Goal: Complete application form

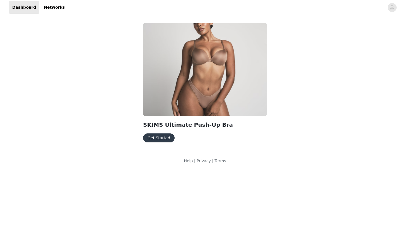
click at [163, 140] on button "Get Started" at bounding box center [159, 137] width 32 height 9
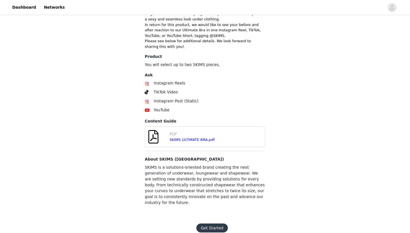
scroll to position [154, 0]
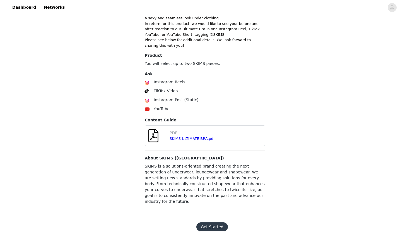
click at [201, 139] on div "SKIMS ULTIMATE BRA.pdf" at bounding box center [205, 139] width 70 height 6
click at [200, 138] on link "SKIMS ULTIMATE BRA.pdf" at bounding box center [192, 138] width 45 height 4
click at [214, 222] on button "Get Started" at bounding box center [213, 226] width 32 height 9
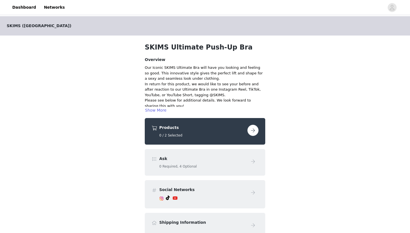
click at [250, 132] on button "button" at bounding box center [253, 130] width 11 height 11
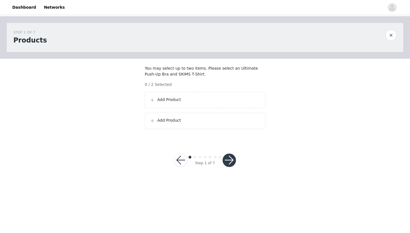
click at [208, 108] on div "Add Product" at bounding box center [205, 100] width 121 height 16
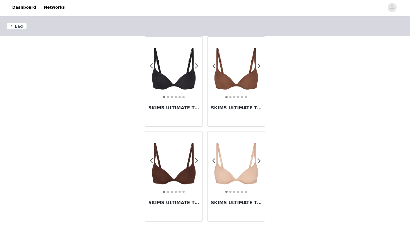
click at [179, 173] on img at bounding box center [174, 164] width 58 height 58
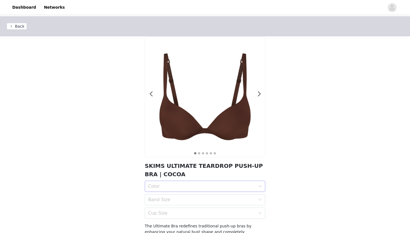
click at [178, 185] on div "Color" at bounding box center [202, 186] width 108 height 6
click at [175, 199] on div "COCOA" at bounding box center [205, 198] width 114 height 6
click at [175, 199] on div "Band Size" at bounding box center [202, 200] width 108 height 6
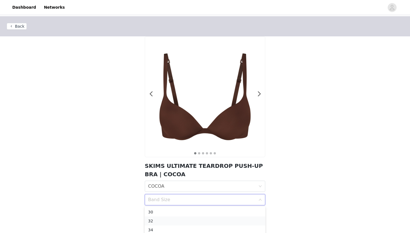
click at [171, 218] on div "32" at bounding box center [205, 221] width 114 height 6
click at [178, 213] on div "Cup Size" at bounding box center [202, 213] width 108 height 6
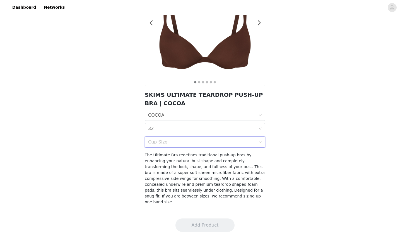
scroll to position [71, 0]
click at [230, 145] on div "Cup Size" at bounding box center [203, 142] width 110 height 11
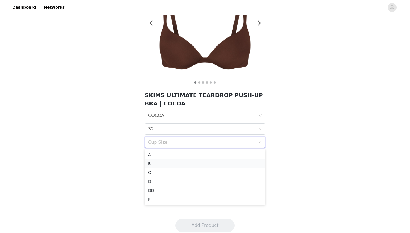
click at [179, 164] on div "B" at bounding box center [205, 163] width 114 height 6
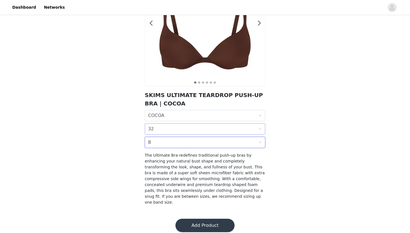
click at [258, 130] on div "Band Size 32" at bounding box center [203, 128] width 110 height 11
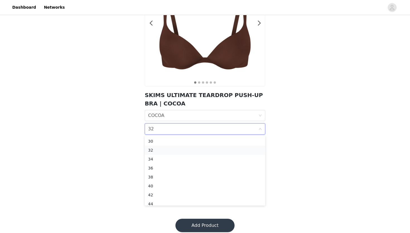
click at [225, 151] on div "32" at bounding box center [205, 150] width 114 height 6
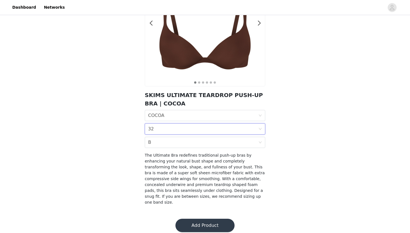
click at [200, 218] on button "Add Product" at bounding box center [205, 224] width 59 height 13
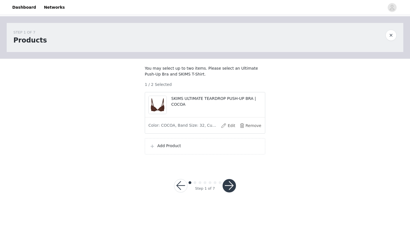
click at [226, 149] on p "Add Product" at bounding box center [208, 146] width 103 height 6
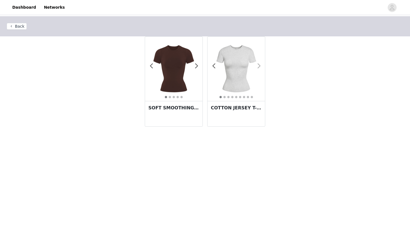
click at [260, 66] on span at bounding box center [259, 66] width 13 height 0
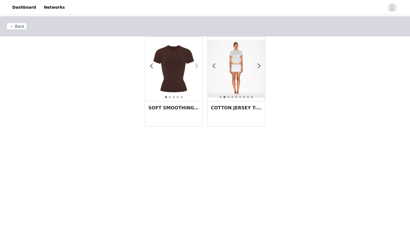
click at [196, 66] on span at bounding box center [196, 66] width 13 height 0
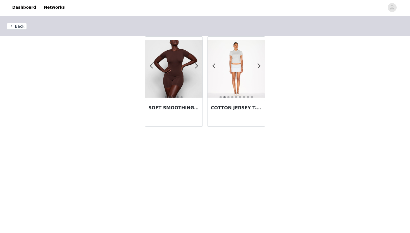
click at [183, 80] on img at bounding box center [174, 69] width 58 height 58
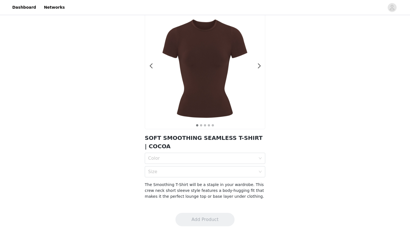
scroll to position [28, 0]
click at [181, 160] on div "Color" at bounding box center [202, 158] width 108 height 6
click at [180, 168] on div "COCOA" at bounding box center [205, 170] width 114 height 6
click at [180, 168] on div "Size" at bounding box center [203, 171] width 110 height 11
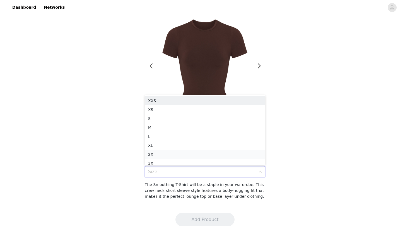
scroll to position [3, 0]
click at [181, 104] on div "XS" at bounding box center [205, 107] width 114 height 6
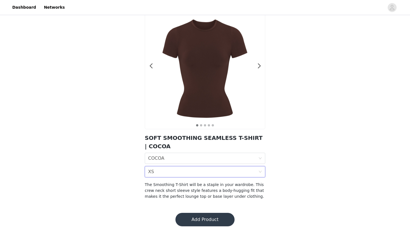
click at [242, 172] on div "Size XS" at bounding box center [203, 171] width 110 height 11
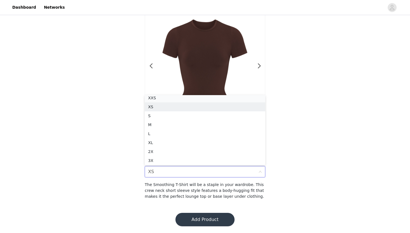
scroll to position [1, 0]
click at [179, 99] on div "XXS" at bounding box center [205, 99] width 114 height 6
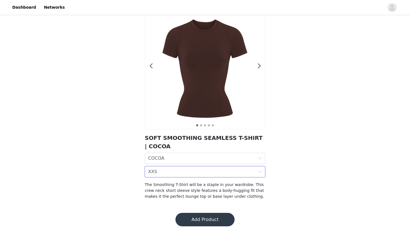
scroll to position [28, 0]
click at [195, 222] on button "Add Product" at bounding box center [205, 218] width 59 height 13
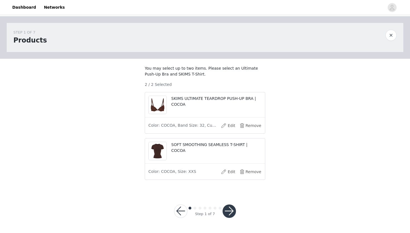
scroll to position [4, 0]
click at [226, 173] on button "Edit" at bounding box center [228, 171] width 22 height 9
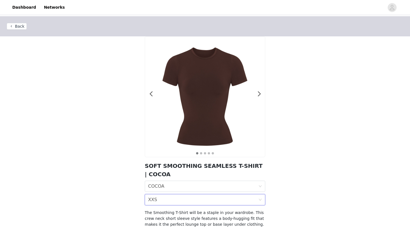
click at [176, 201] on div "Size XXS" at bounding box center [203, 199] width 110 height 11
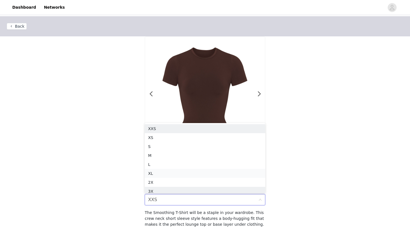
scroll to position [3, 0]
click at [158, 135] on div "XS" at bounding box center [205, 135] width 114 height 6
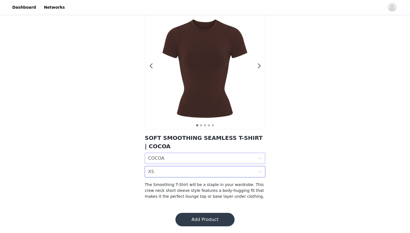
scroll to position [28, 0]
click at [206, 218] on button "Add Product" at bounding box center [205, 218] width 59 height 13
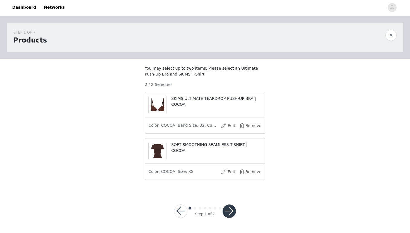
click at [229, 218] on button "button" at bounding box center [229, 210] width 13 height 13
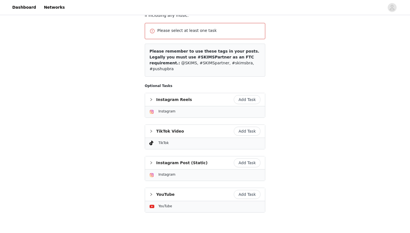
scroll to position [74, 0]
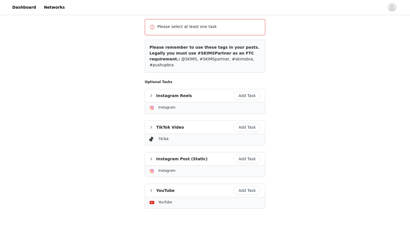
click at [251, 123] on button "Add Task" at bounding box center [247, 127] width 27 height 9
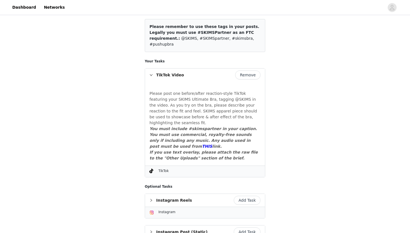
click at [250, 195] on button "Add Task" at bounding box center [247, 199] width 27 height 9
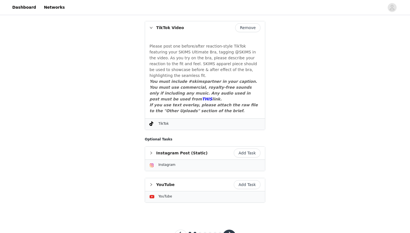
scroll to position [278, 0]
click at [227, 230] on button "button" at bounding box center [229, 236] width 13 height 13
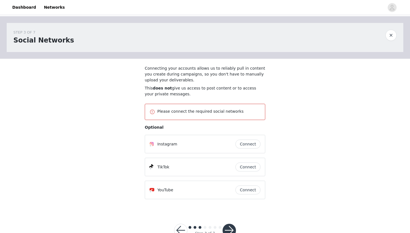
click at [253, 145] on button "Connect" at bounding box center [248, 143] width 25 height 9
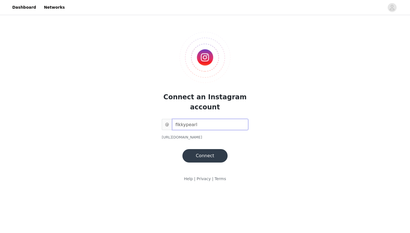
type input "fikkypearl"
click at [210, 160] on button "Connect" at bounding box center [205, 155] width 45 height 13
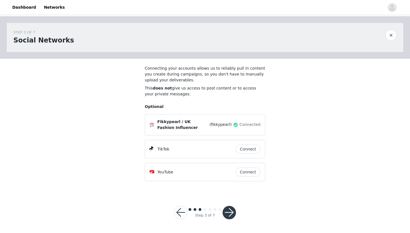
click at [248, 149] on button "Connect" at bounding box center [248, 148] width 25 height 9
click at [229, 207] on button "button" at bounding box center [229, 212] width 13 height 13
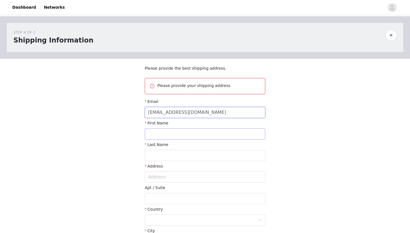
type input "[EMAIL_ADDRESS][DOMAIN_NAME]"
type input "f"
type input "Fika"
type input "Fikayo"
type input "Olowolagba"
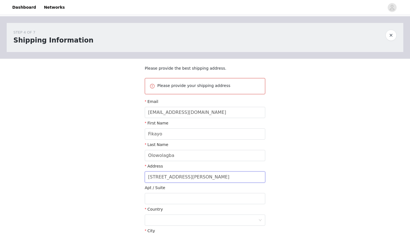
type input "[STREET_ADDRESS][PERSON_NAME]"
type input "Workington"
type input "CA14 3DN"
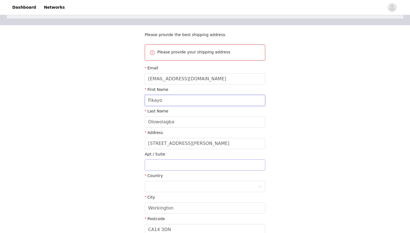
scroll to position [45, 0]
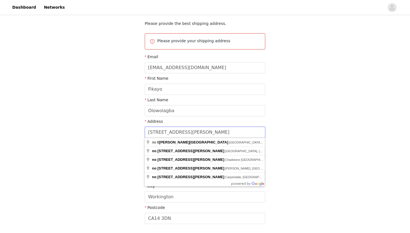
type input "[STREET_ADDRESS][PERSON_NAME]"
type input "CA14 3DN"
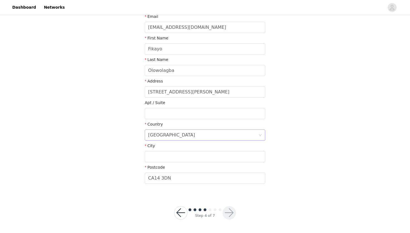
scroll to position [85, 0]
type input "Worki"
type input "Workington"
click at [227, 209] on button "button" at bounding box center [229, 212] width 13 height 13
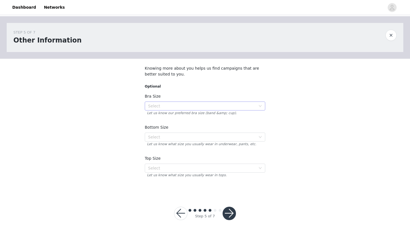
click at [214, 104] on div "Select" at bounding box center [202, 106] width 108 height 6
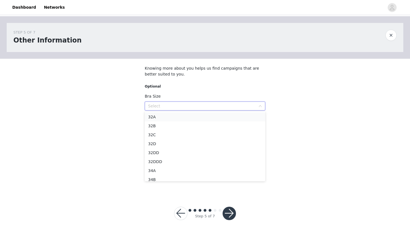
click at [186, 118] on li "32A" at bounding box center [205, 116] width 121 height 9
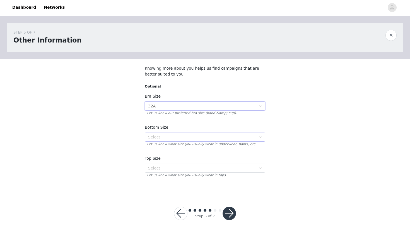
click at [176, 136] on div "Select" at bounding box center [202, 137] width 108 height 6
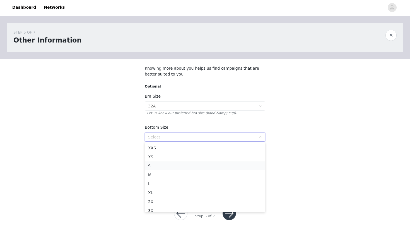
click at [161, 166] on li "S" at bounding box center [205, 165] width 121 height 9
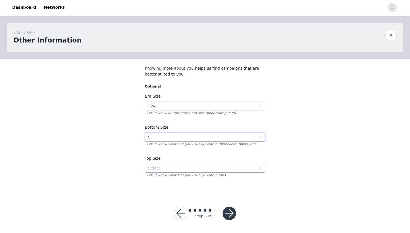
click at [161, 167] on div "Select" at bounding box center [202, 168] width 108 height 6
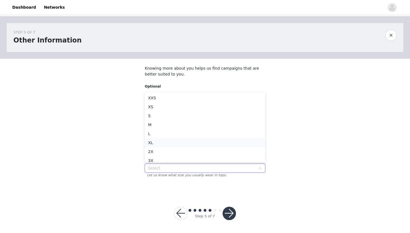
scroll to position [3, 0]
click at [172, 106] on li "XS" at bounding box center [205, 103] width 121 height 9
click at [155, 165] on div "Select XS" at bounding box center [203, 168] width 110 height 8
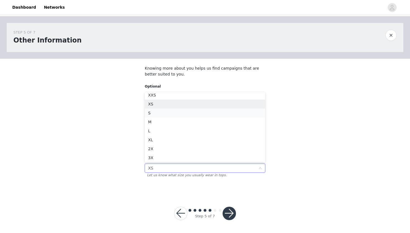
click at [169, 112] on li "S" at bounding box center [205, 112] width 121 height 9
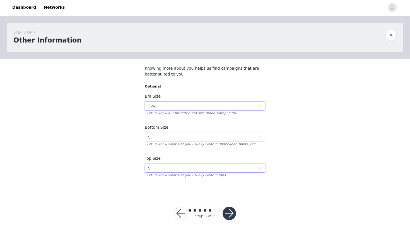
click at [155, 106] on div "32A" at bounding box center [152, 106] width 8 height 8
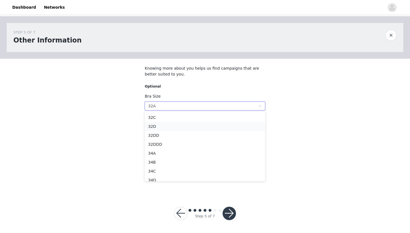
scroll to position [17, 0]
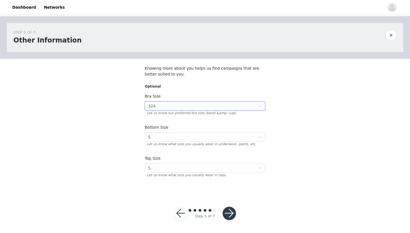
click at [180, 211] on button "button" at bounding box center [180, 212] width 13 height 13
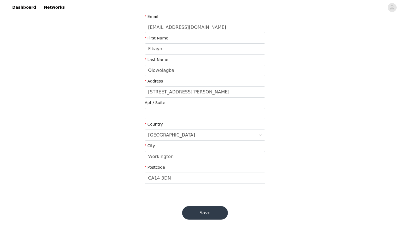
scroll to position [64, 0]
click at [197, 216] on button "Save" at bounding box center [205, 212] width 46 height 13
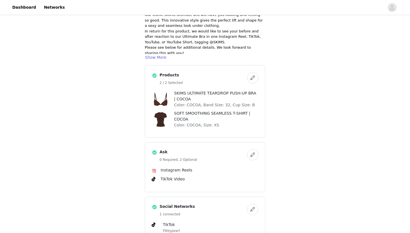
scroll to position [63, 0]
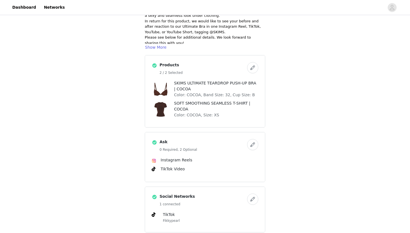
click at [254, 66] on button "button" at bounding box center [252, 67] width 11 height 11
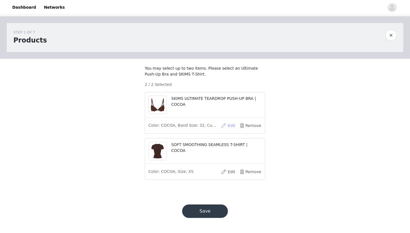
click at [227, 130] on button "Edit" at bounding box center [228, 125] width 22 height 9
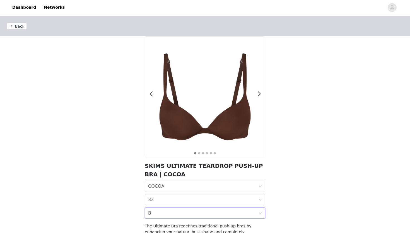
click at [161, 214] on div "Cup Size B" at bounding box center [203, 212] width 110 height 11
click at [154, 226] on div "A" at bounding box center [205, 225] width 114 height 6
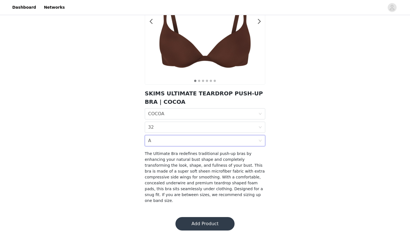
scroll to position [71, 0]
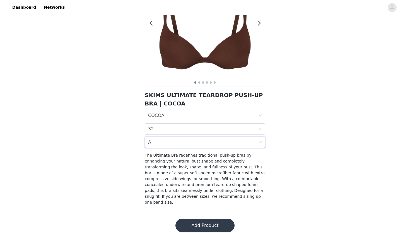
click at [204, 221] on button "Add Product" at bounding box center [205, 224] width 59 height 13
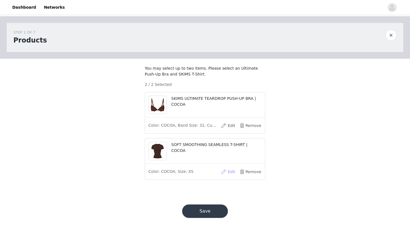
click at [228, 176] on button "Edit" at bounding box center [228, 171] width 22 height 9
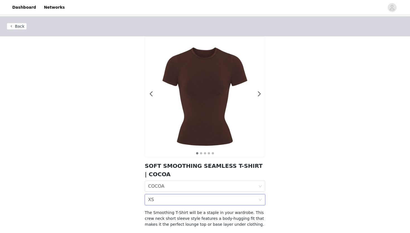
click at [174, 202] on div "Size XS" at bounding box center [203, 199] width 110 height 11
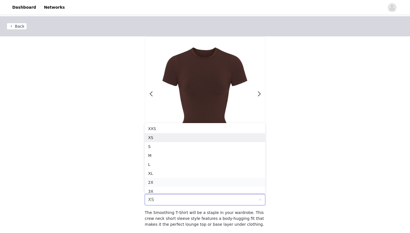
scroll to position [3, 0]
click at [167, 142] on div "S" at bounding box center [205, 143] width 114 height 6
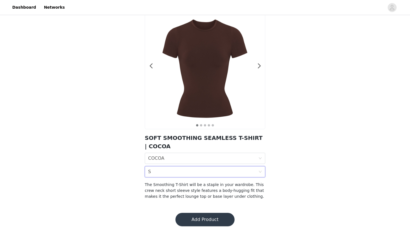
scroll to position [28, 0]
click at [190, 218] on button "Add Product" at bounding box center [205, 218] width 59 height 13
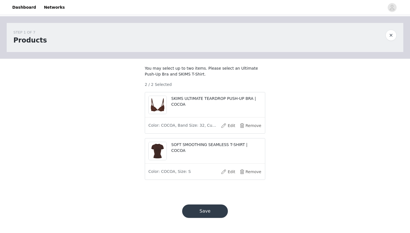
click at [196, 217] on button "Save" at bounding box center [205, 210] width 46 height 13
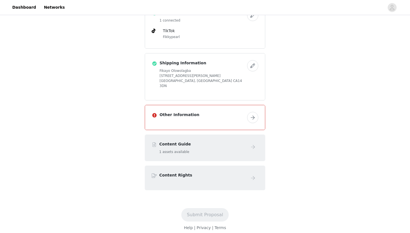
scroll to position [246, 0]
click at [235, 115] on div "Other Information" at bounding box center [202, 116] width 85 height 8
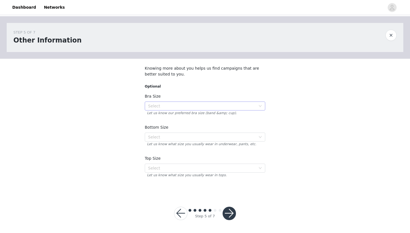
click at [201, 106] on div "Select" at bounding box center [202, 106] width 108 height 6
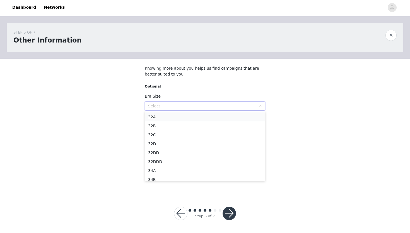
click at [170, 118] on li "32A" at bounding box center [205, 116] width 121 height 9
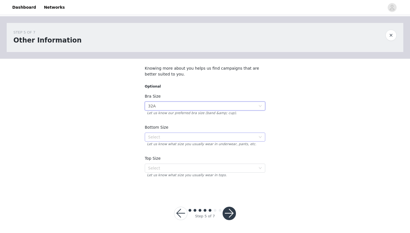
click at [170, 136] on div "Select" at bounding box center [202, 137] width 108 height 6
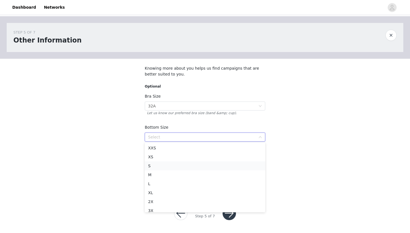
click at [152, 164] on li "S" at bounding box center [205, 165] width 121 height 9
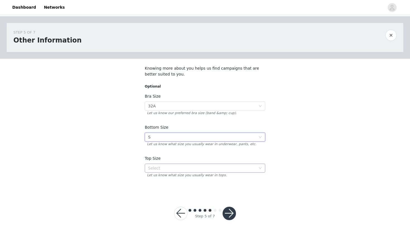
click at [163, 168] on div "Select" at bounding box center [202, 168] width 108 height 6
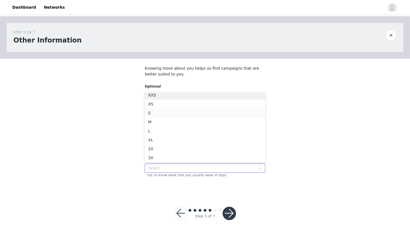
scroll to position [1, 0]
click at [156, 115] on li "S" at bounding box center [205, 114] width 121 height 9
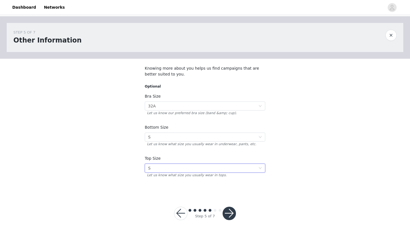
click at [228, 213] on button "button" at bounding box center [229, 212] width 13 height 13
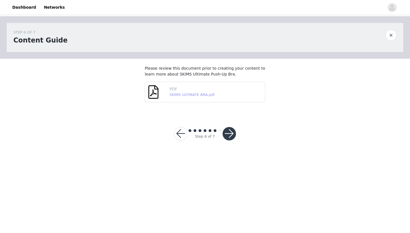
click at [205, 95] on link "SKIMS ULTIMATE BRA.pdf" at bounding box center [192, 94] width 45 height 4
click at [225, 134] on button "button" at bounding box center [229, 133] width 13 height 13
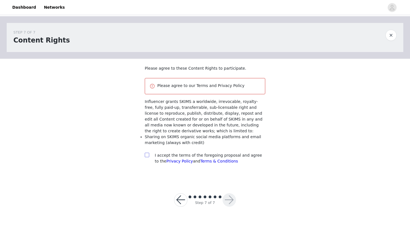
click at [148, 154] on input "checkbox" at bounding box center [147, 154] width 4 height 4
checkbox input "true"
click at [229, 199] on button "button" at bounding box center [229, 199] width 13 height 13
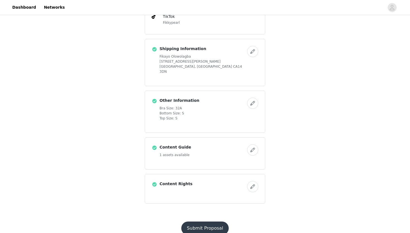
scroll to position [266, 0]
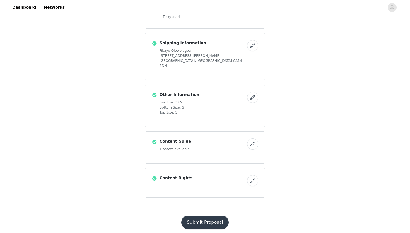
click at [217, 216] on button "Submit Proposal" at bounding box center [205, 221] width 47 height 13
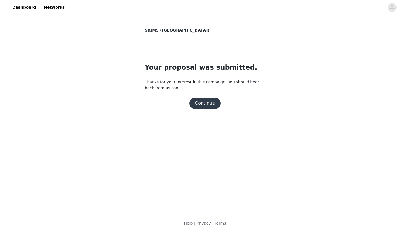
scroll to position [0, 0]
click at [209, 105] on button "Continue" at bounding box center [205, 102] width 31 height 11
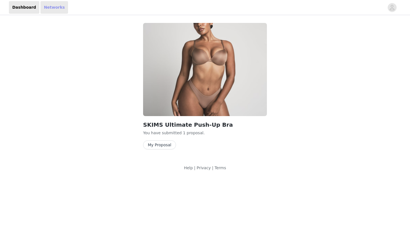
click at [48, 10] on link "Networks" at bounding box center [54, 7] width 28 height 13
